Goal: Navigation & Orientation: Find specific page/section

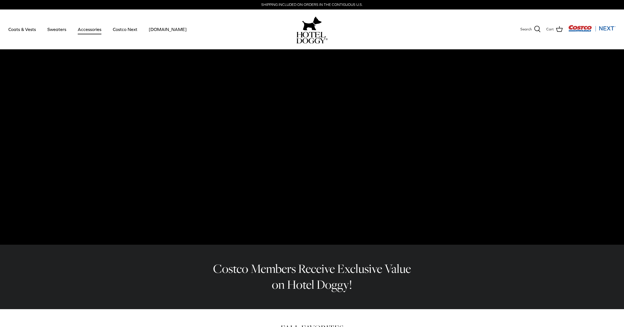
click at [85, 29] on link "Accessories" at bounding box center [90, 29] width 34 height 19
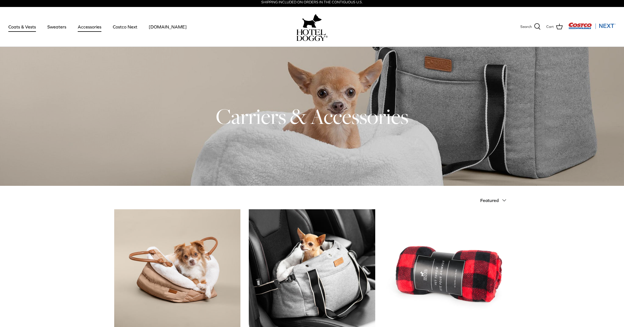
click at [29, 26] on link "Coats & Vests" at bounding box center [22, 26] width 38 height 19
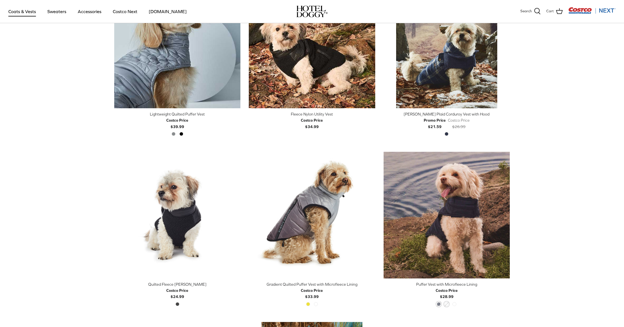
scroll to position [701, 0]
